Goal: Transaction & Acquisition: Purchase product/service

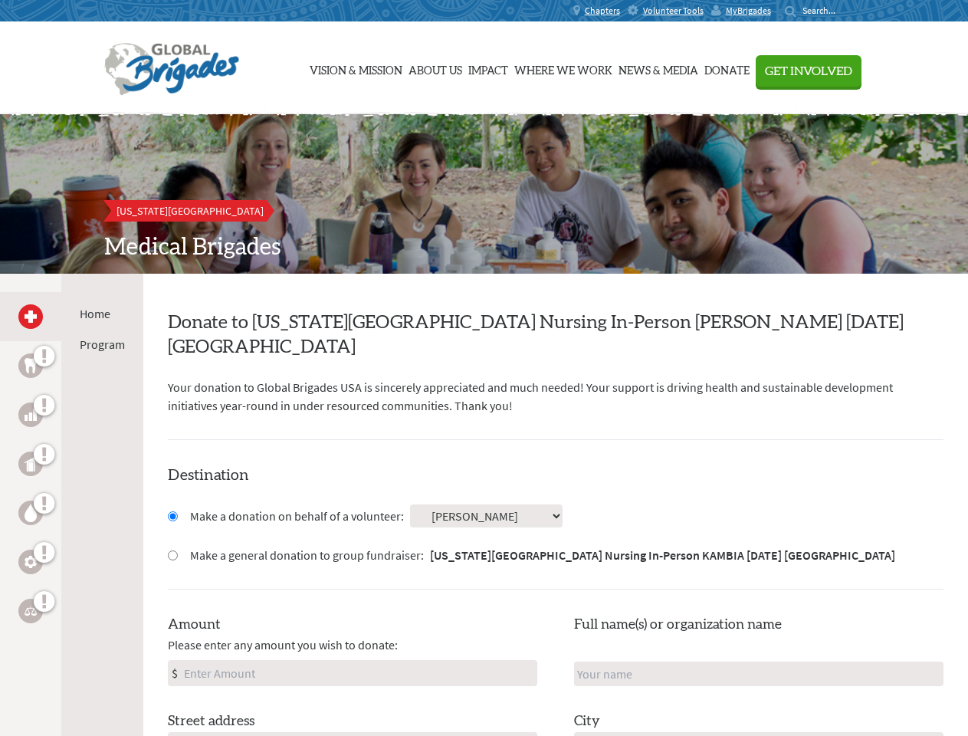
click at [846, 11] on div "Search for:" at bounding box center [815, 11] width 61 height 12
click at [852, 71] on span "Get Involved" at bounding box center [808, 71] width 87 height 12
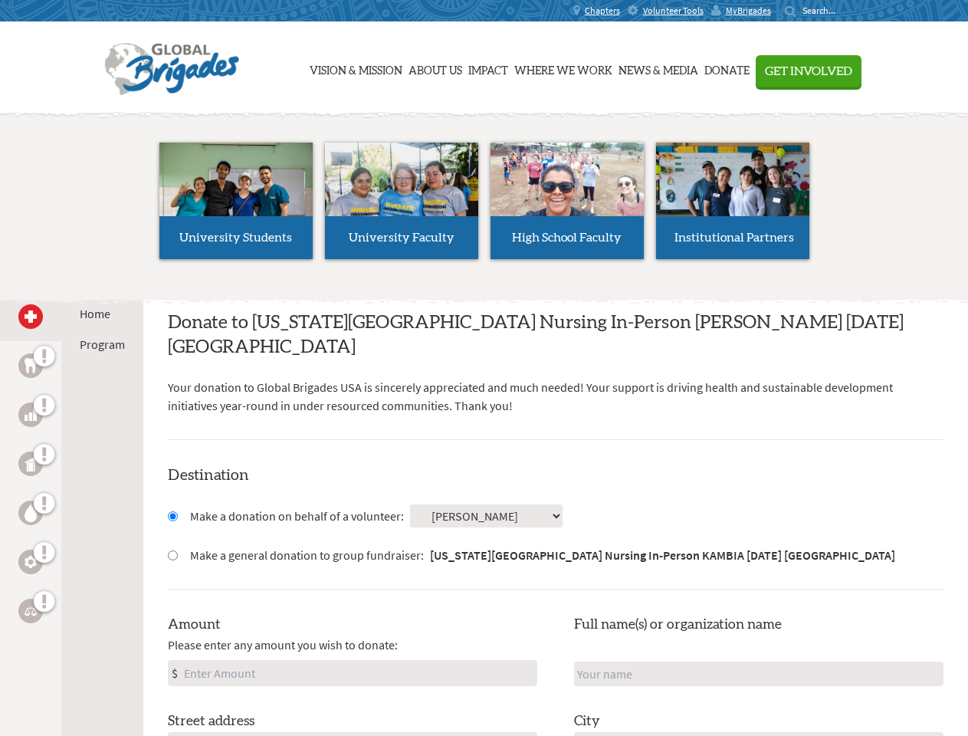
click at [484, 194] on li "High School Faculty" at bounding box center [567, 200] width 166 height 141
click at [71, 504] on div "Home Program" at bounding box center [102, 642] width 82 height 736
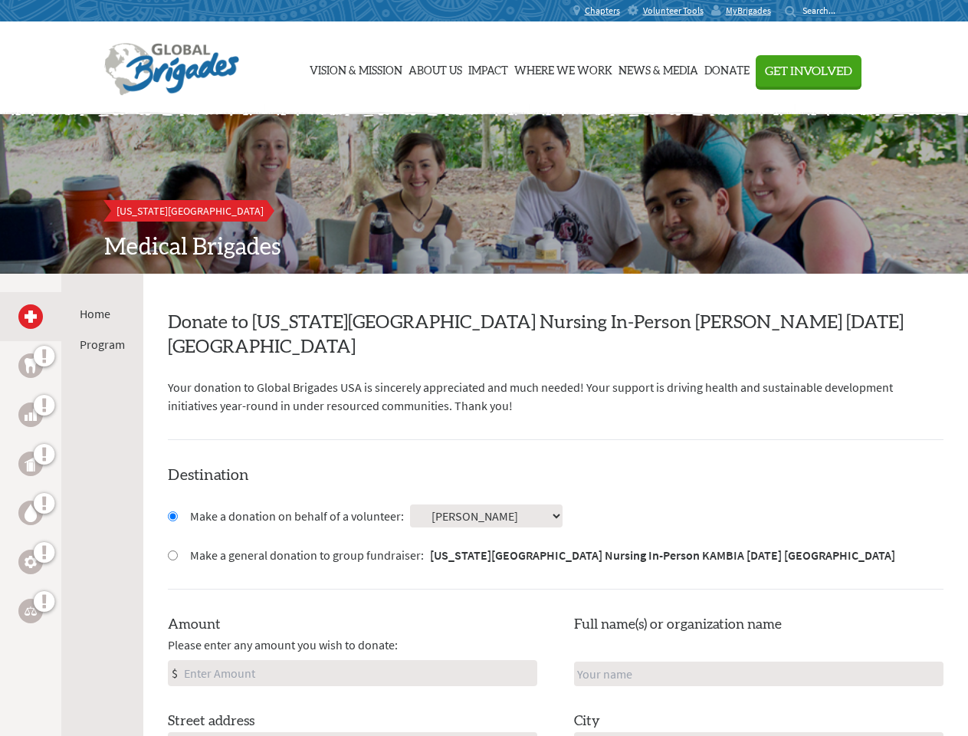
click at [172, 511] on input "Make a donation on behalf of a volunteer:" at bounding box center [173, 516] width 10 height 10
click at [172, 550] on input "Make a general donation to group fundraiser: [US_STATE] Mesa University Nursing…" at bounding box center [173, 555] width 10 height 10
radio input "true"
